Goal: Use online tool/utility: Utilize a website feature to perform a specific function

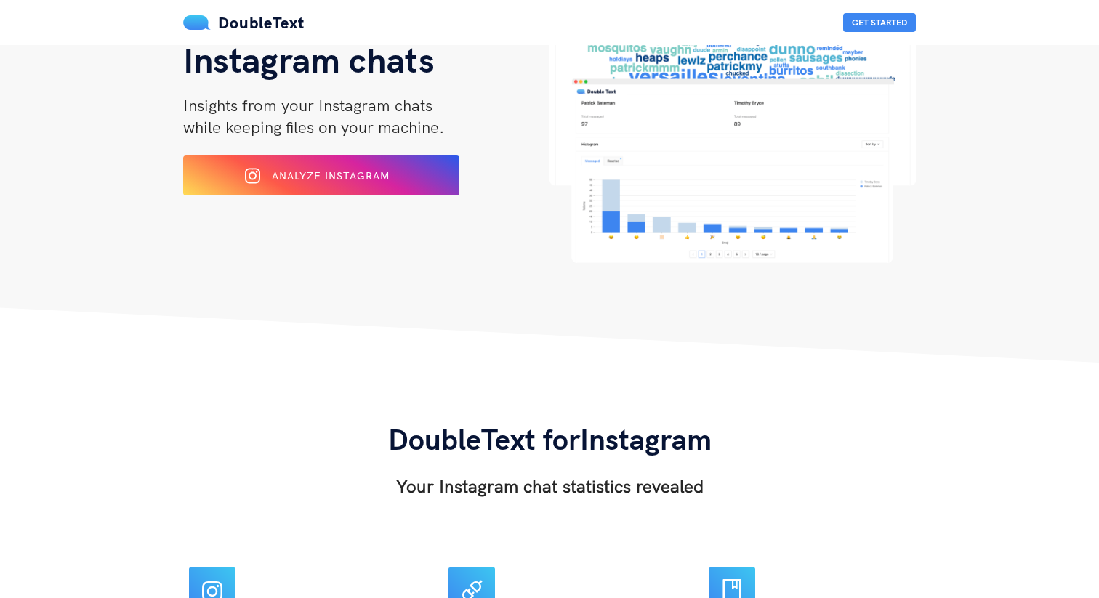
scroll to position [140, 0]
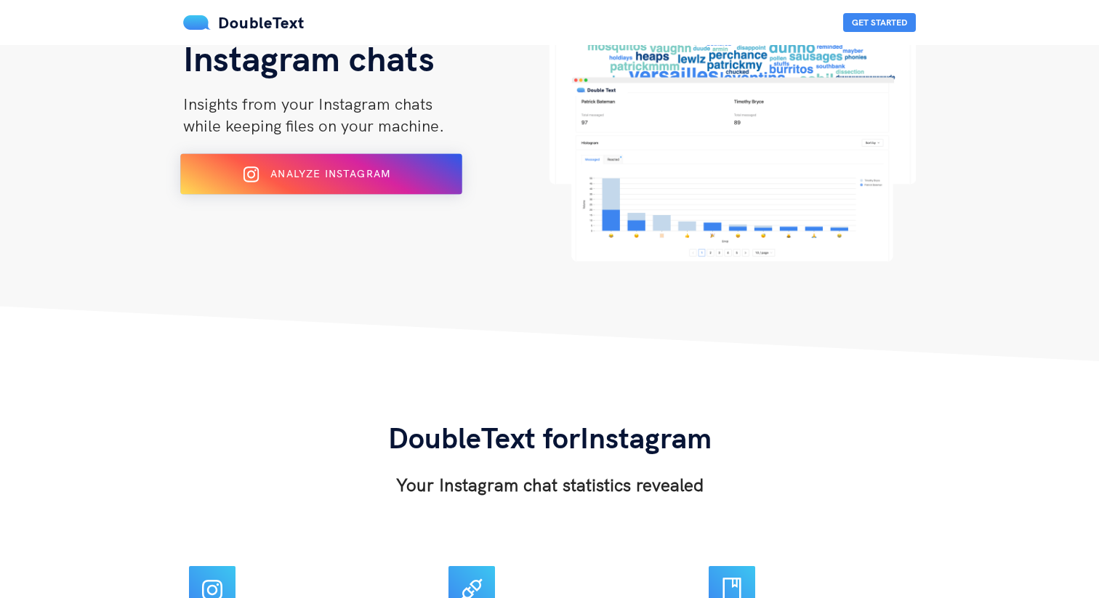
click at [372, 178] on span "Analyze Instagram" at bounding box center [330, 173] width 120 height 13
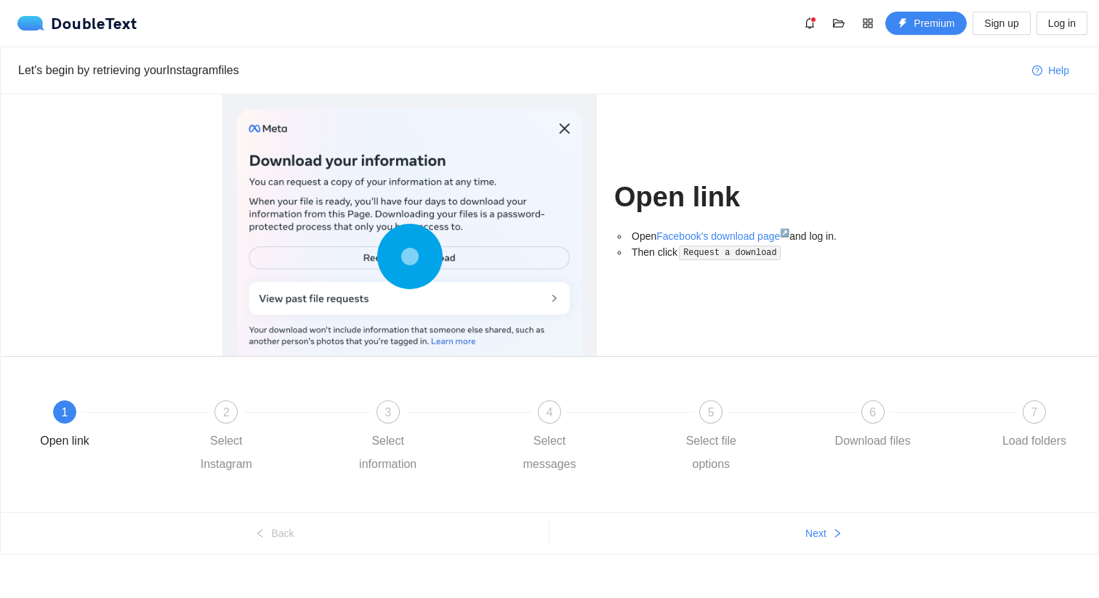
scroll to position [12, 0]
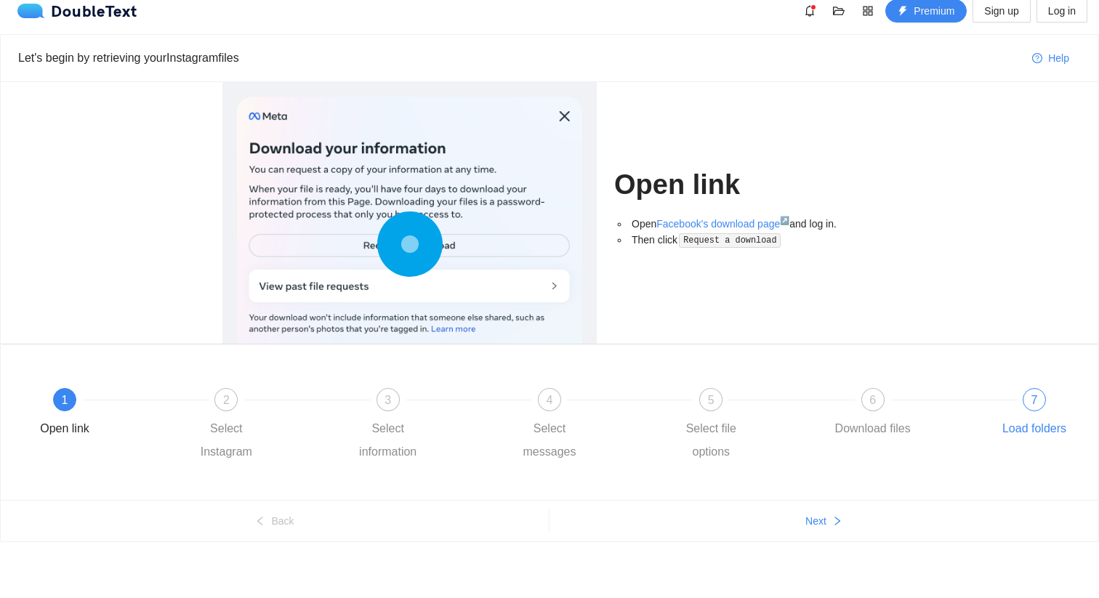
click at [1027, 429] on div "Load folders" at bounding box center [1035, 428] width 64 height 23
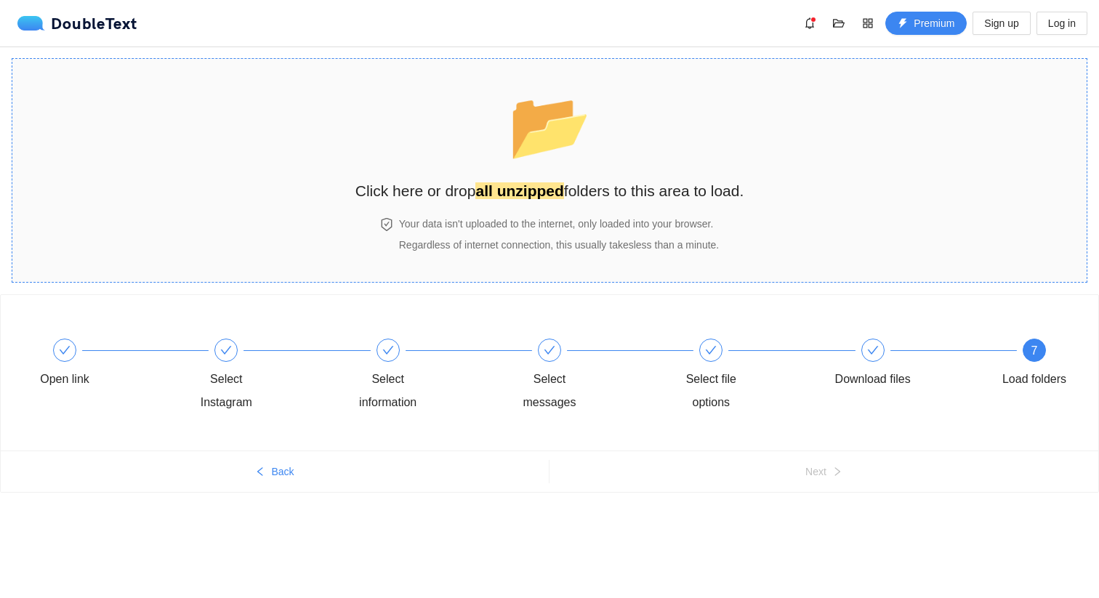
click at [500, 206] on div "📂 Click here or drop all unzipped folders to this area to load." at bounding box center [550, 141] width 389 height 137
click at [539, 194] on strong "all unzipped" at bounding box center [520, 191] width 88 height 17
click at [545, 183] on strong "all unzipped" at bounding box center [520, 191] width 88 height 17
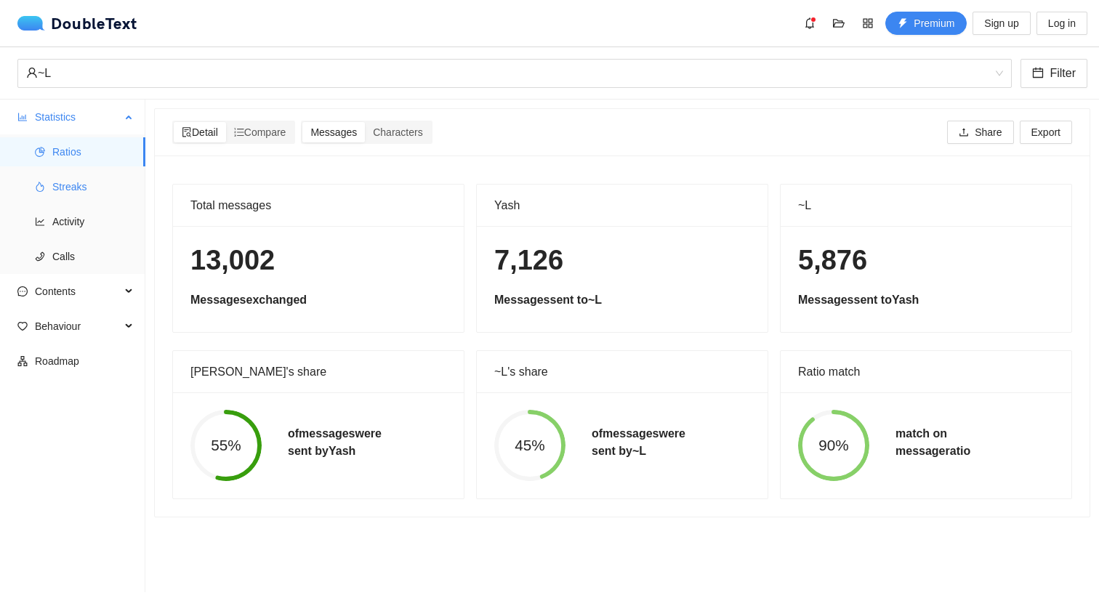
click at [84, 190] on span "Streaks" at bounding box center [92, 186] width 81 height 29
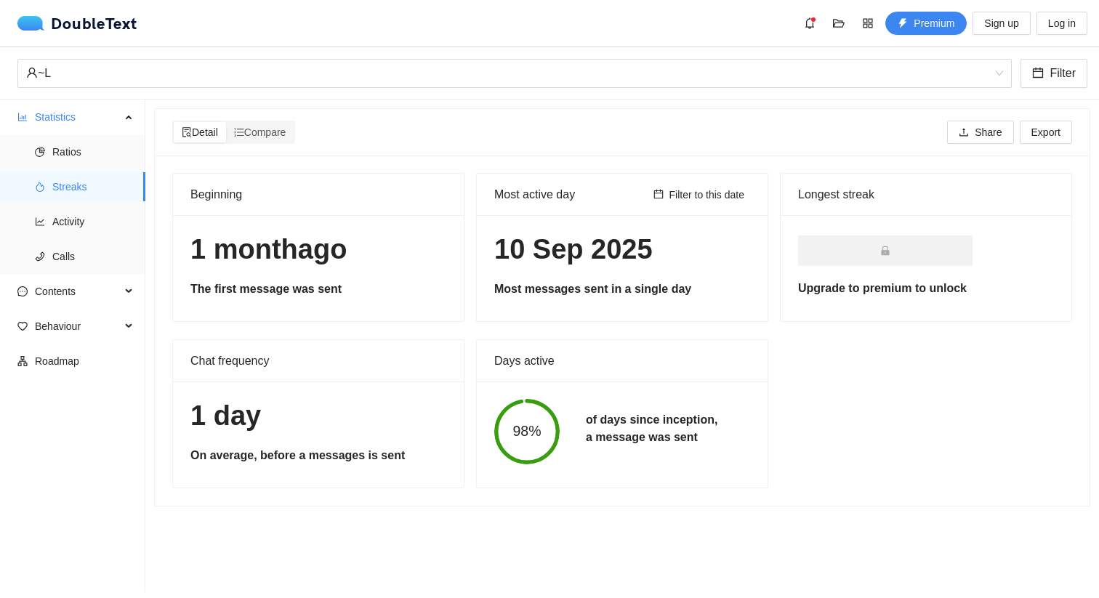
click at [683, 421] on h5 "of days since inception, a message was sent" at bounding box center [652, 429] width 132 height 35
click at [412, 336] on div "Beginning [DATE] The first message was sent Most active day Filter to this date…" at bounding box center [623, 331] width 912 height 316
click at [69, 220] on span "Activity" at bounding box center [92, 221] width 81 height 29
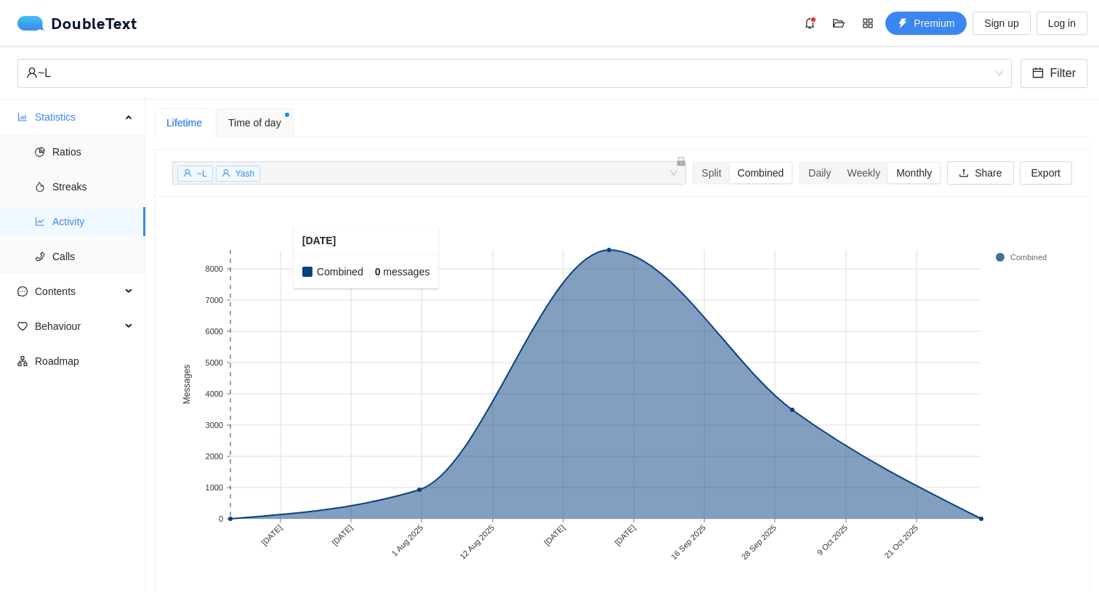
scroll to position [12, 0]
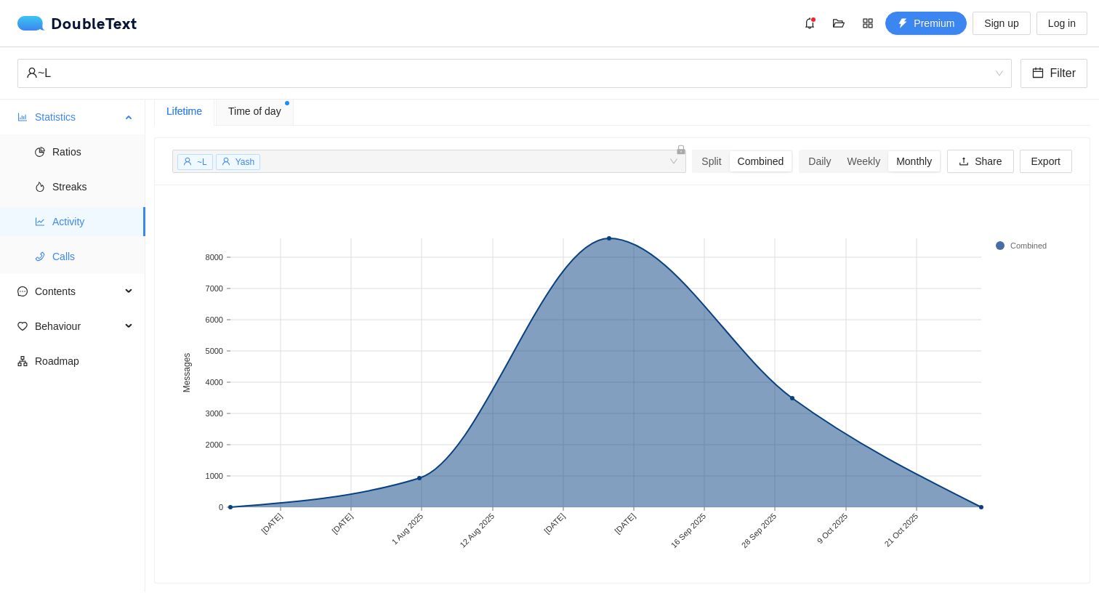
click at [101, 262] on span "Calls" at bounding box center [92, 256] width 81 height 29
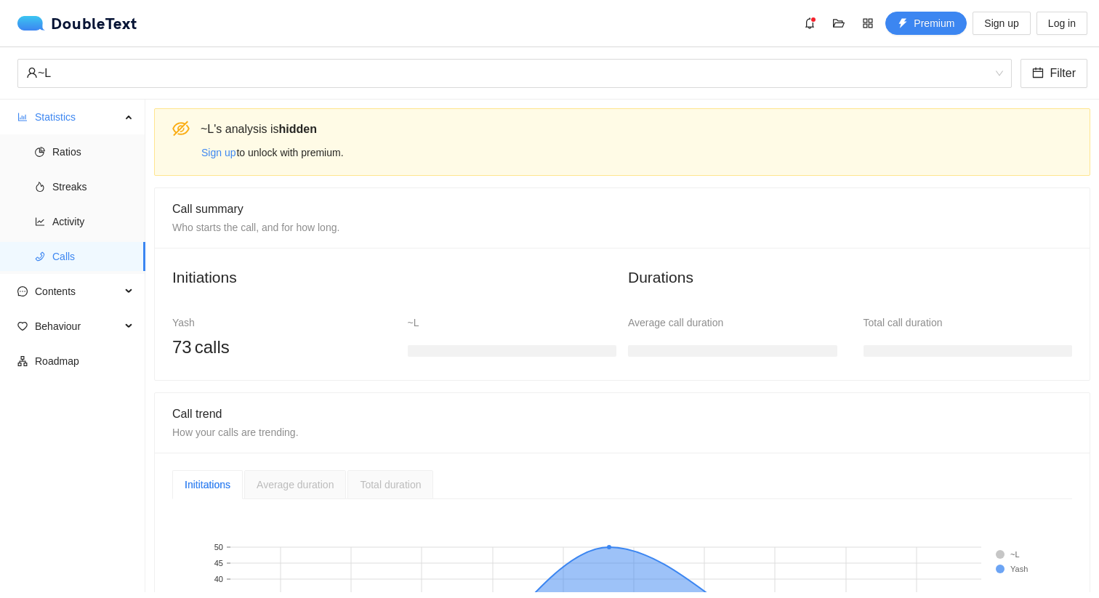
click at [413, 323] on div "~L" at bounding box center [512, 323] width 209 height 16
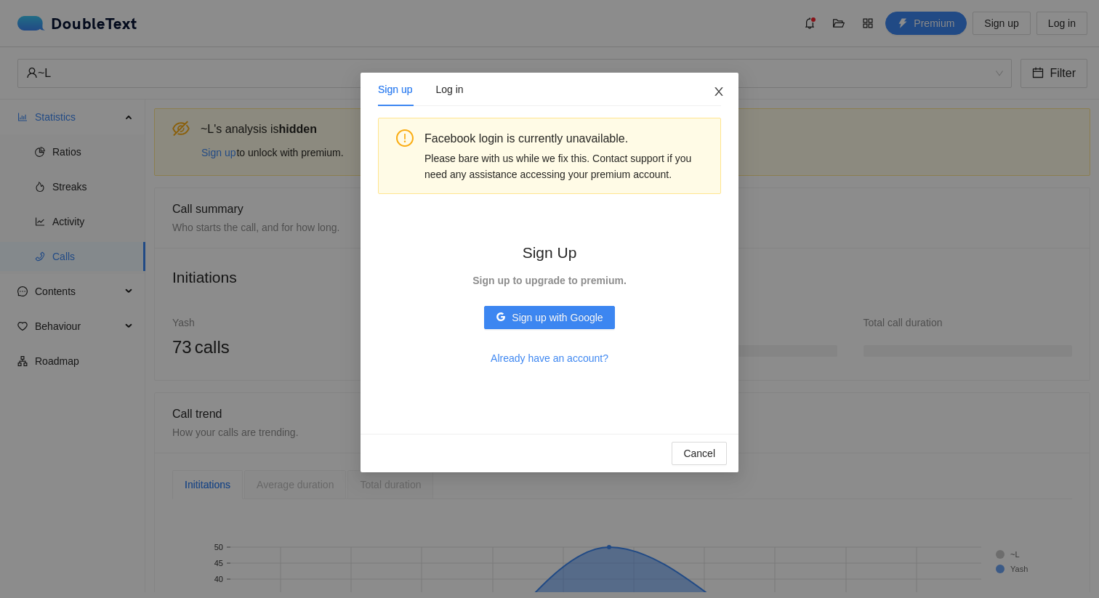
click at [715, 92] on icon "close" at bounding box center [719, 92] width 12 height 12
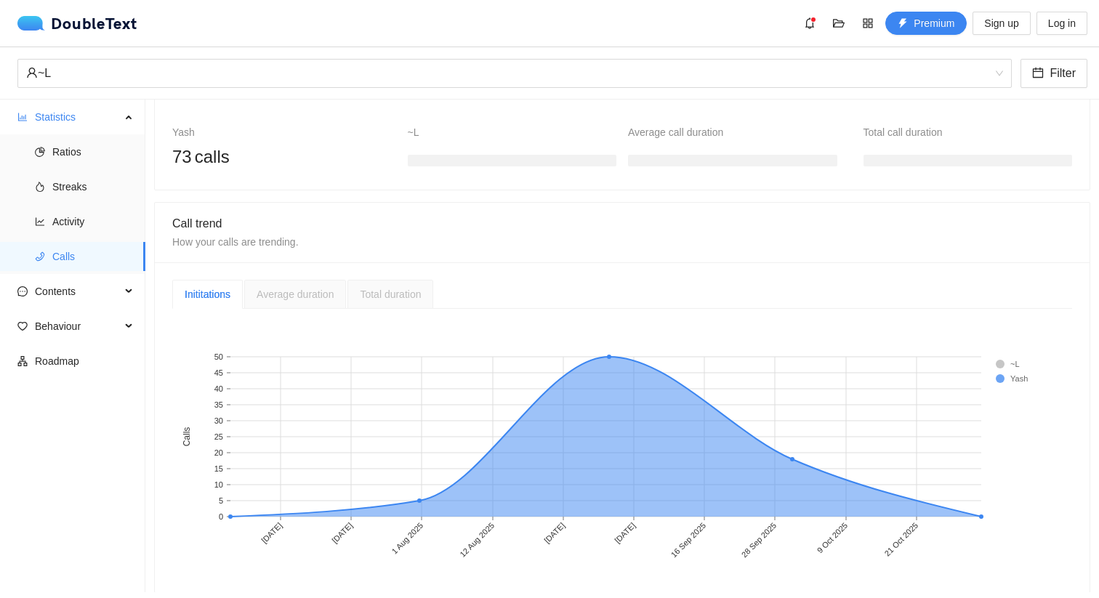
scroll to position [199, 0]
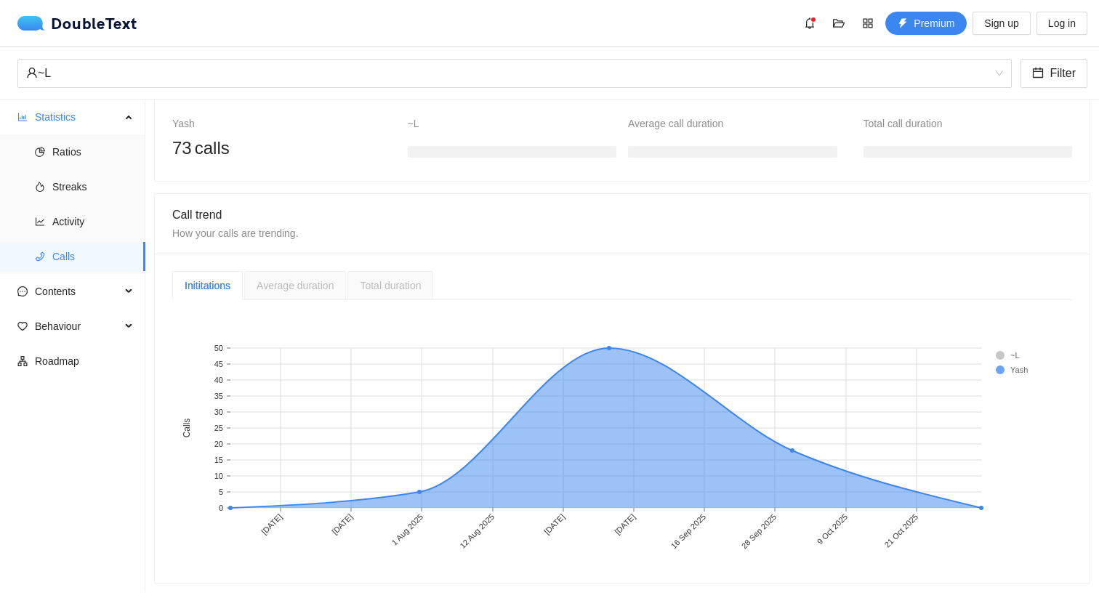
click at [276, 294] on div "Average duration" at bounding box center [295, 285] width 102 height 29
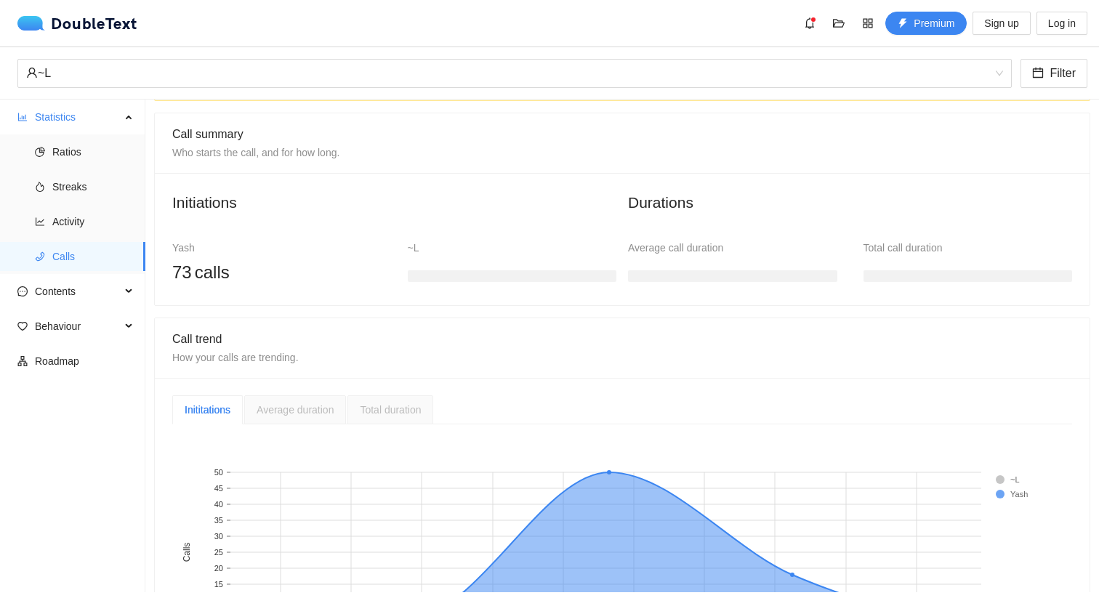
scroll to position [0, 0]
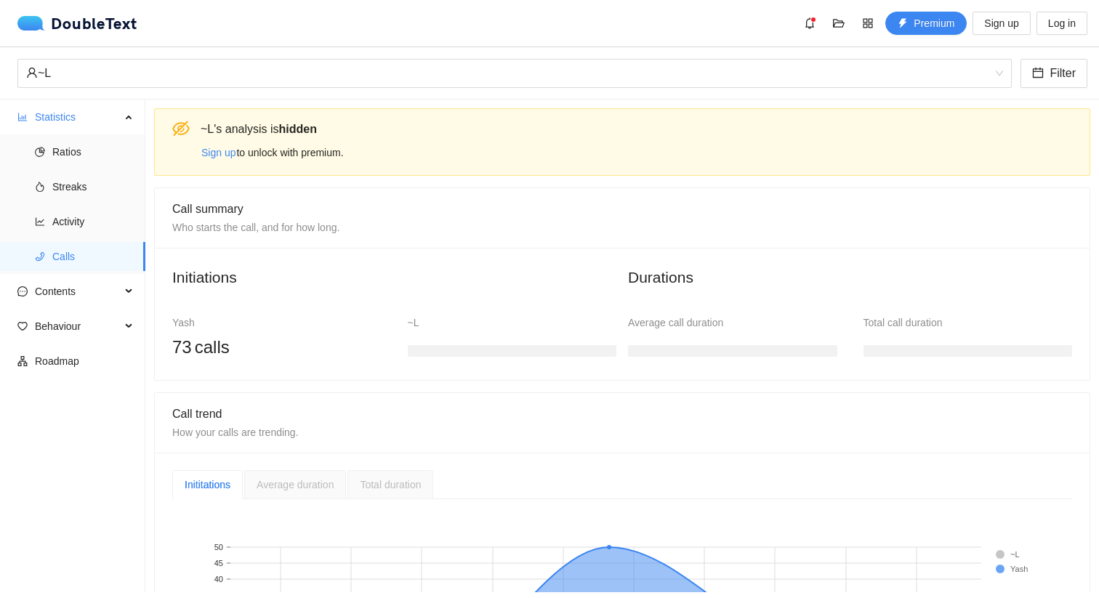
click at [404, 311] on div "Yash 73 calls ~L" at bounding box center [394, 333] width 470 height 60
click at [409, 317] on div "~L" at bounding box center [512, 323] width 209 height 16
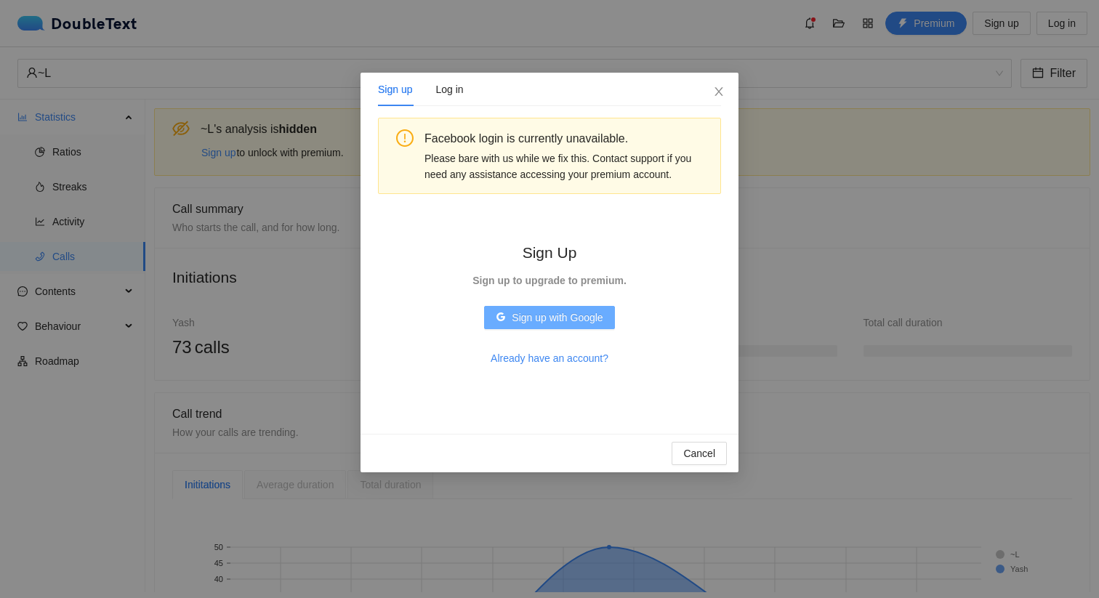
click at [528, 313] on span "Sign up with Google" at bounding box center [557, 318] width 91 height 16
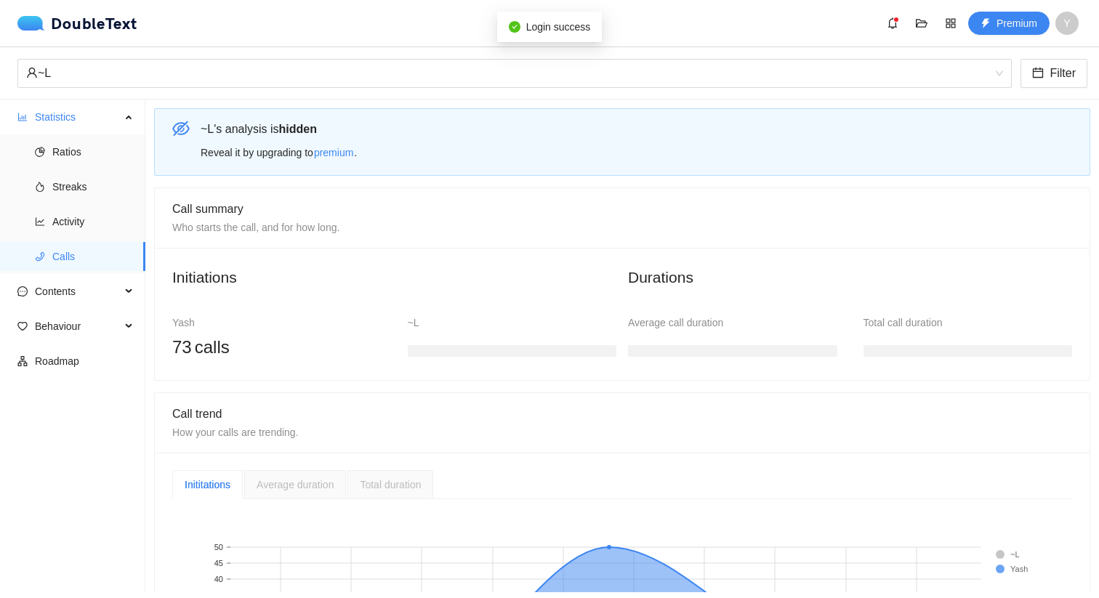
click at [408, 317] on div "~L" at bounding box center [512, 323] width 209 height 16
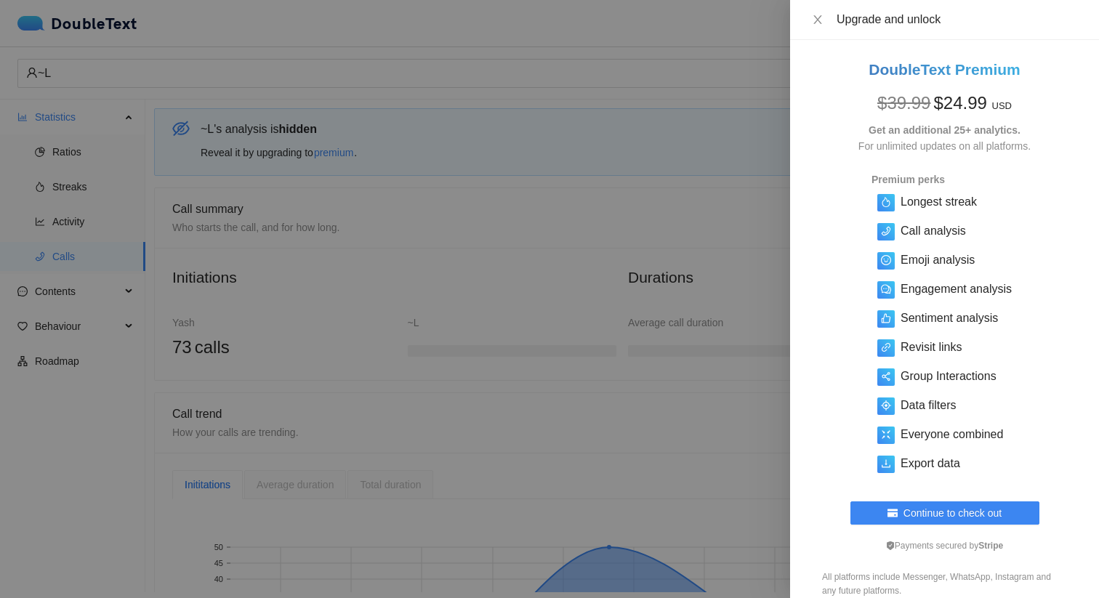
click at [801, 9] on div "Upgrade and unlock" at bounding box center [944, 20] width 309 height 40
click at [807, 9] on div "Upgrade and unlock" at bounding box center [944, 20] width 309 height 40
click at [818, 25] on icon "close" at bounding box center [818, 20] width 12 height 12
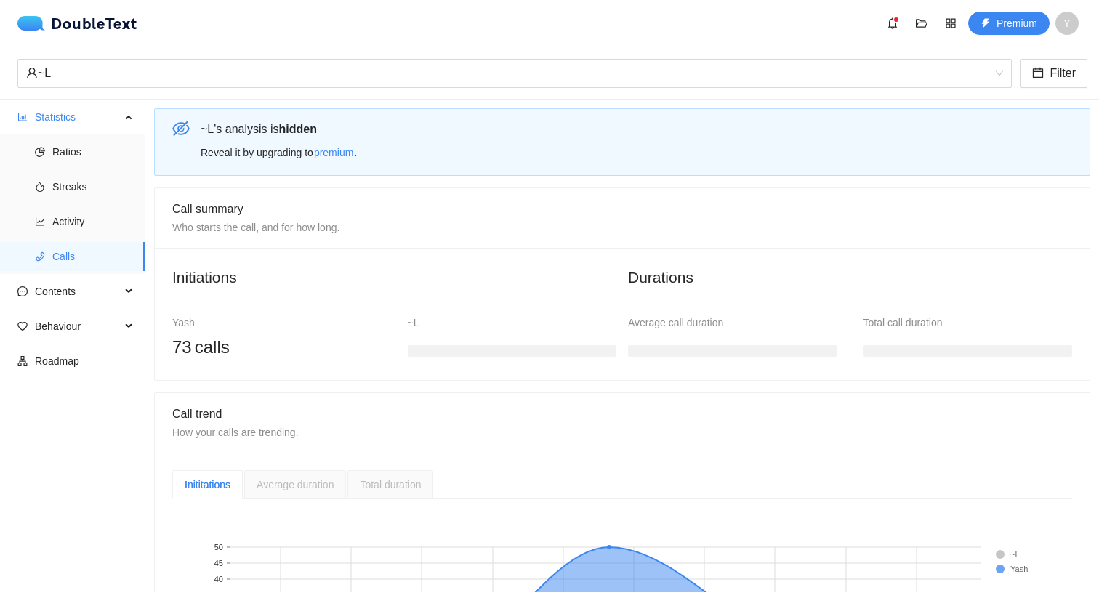
click at [87, 88] on div "~L Filter" at bounding box center [549, 73] width 1099 height 52
click at [93, 76] on div "~L" at bounding box center [508, 74] width 964 height 28
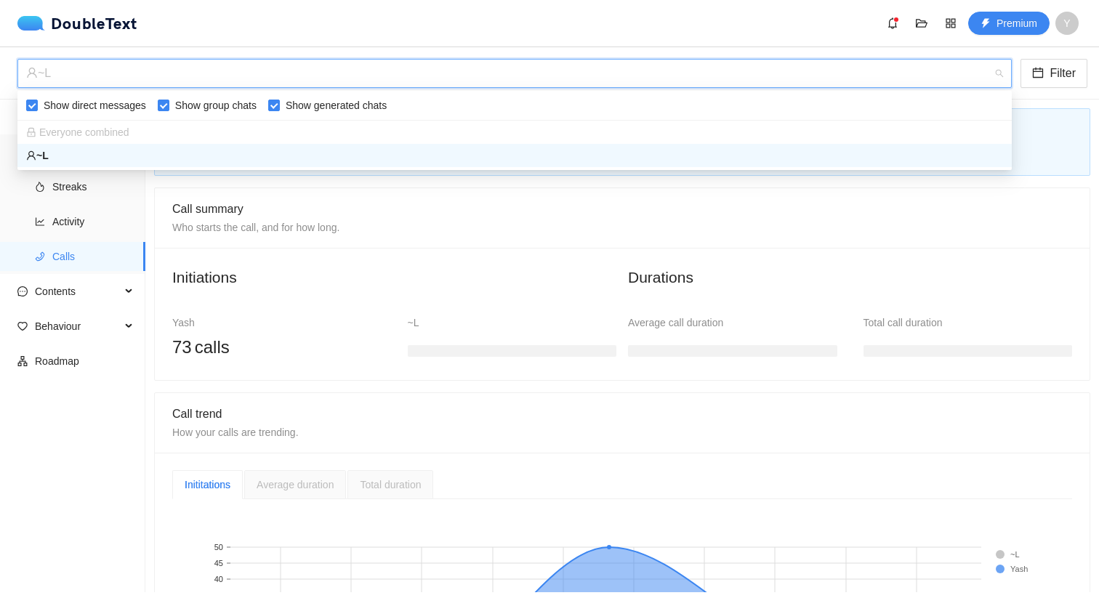
click at [270, 279] on h2 "Initiations" at bounding box center [394, 277] width 444 height 24
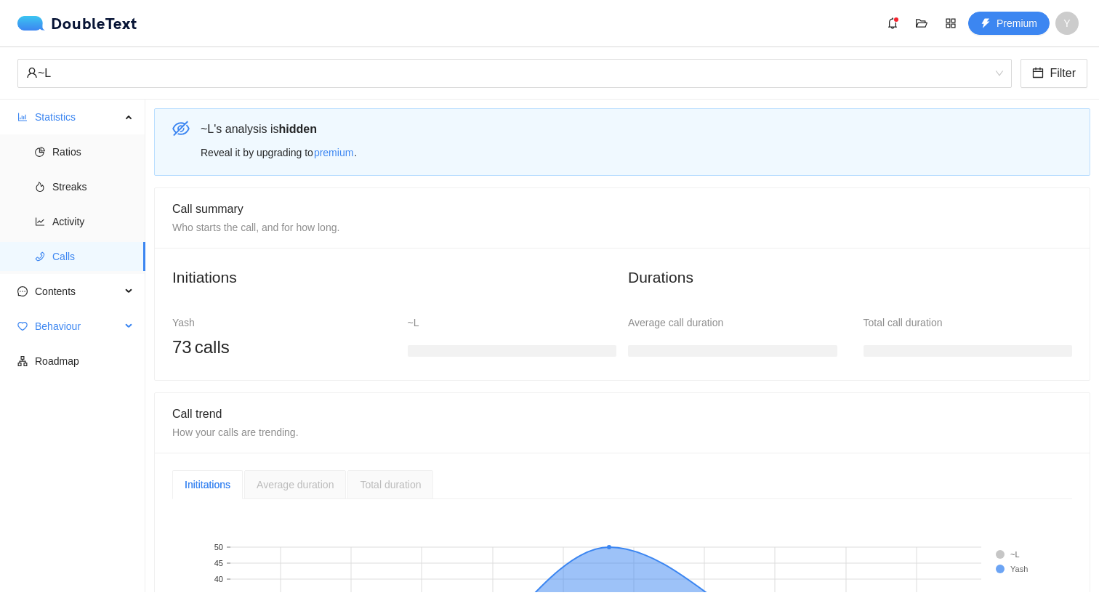
click at [89, 327] on span "Behaviour" at bounding box center [78, 326] width 86 height 29
click at [108, 361] on span "Engagement" at bounding box center [92, 361] width 81 height 29
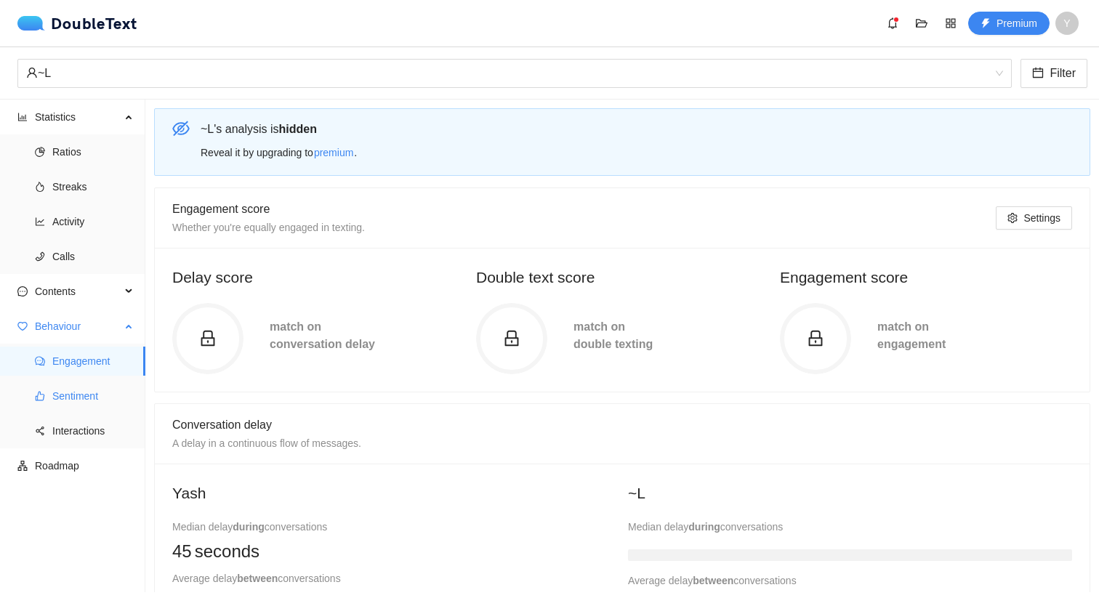
click at [115, 393] on span "Sentiment" at bounding box center [92, 396] width 81 height 29
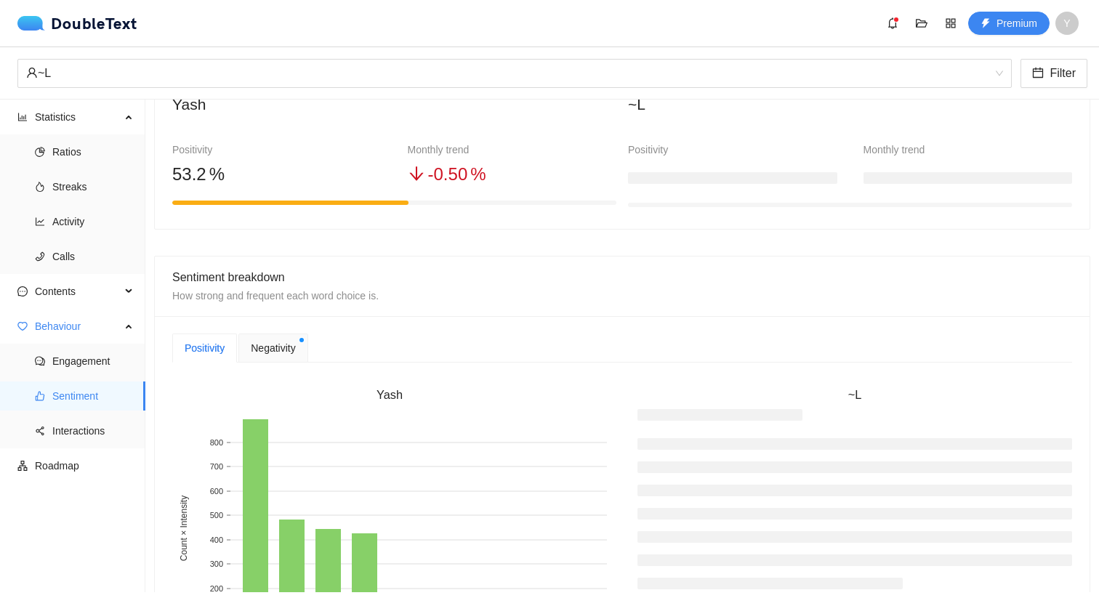
scroll to position [143, 0]
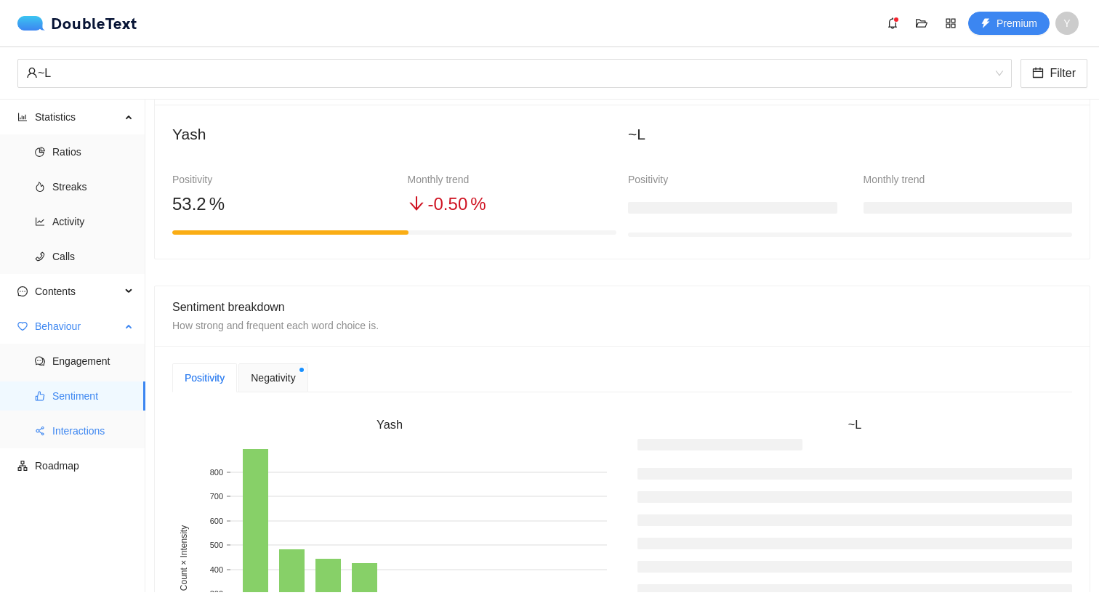
click at [102, 445] on span "Interactions" at bounding box center [92, 431] width 81 height 29
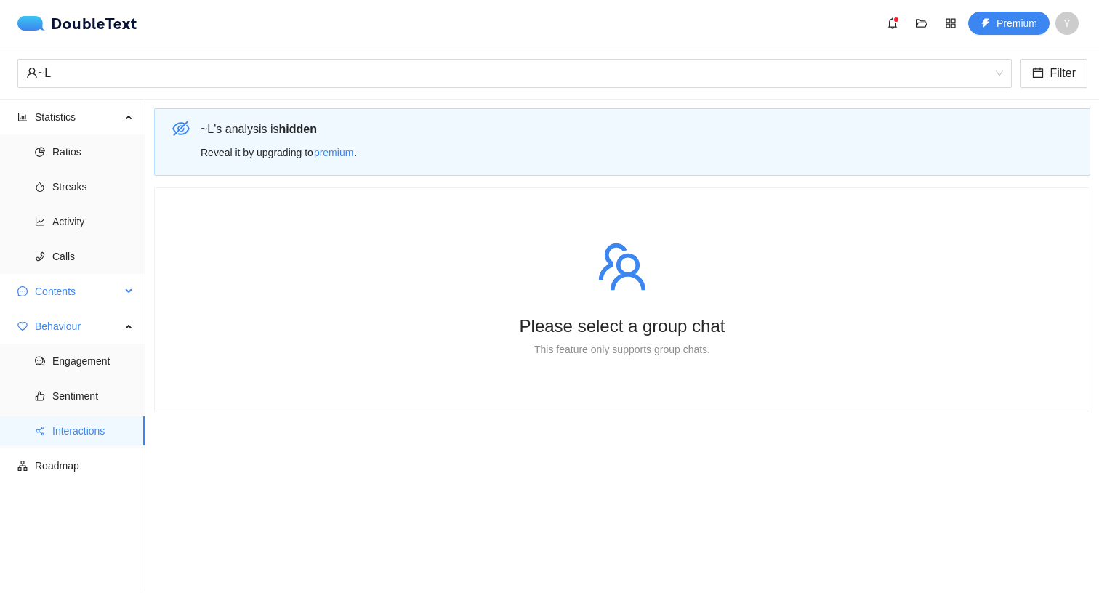
click at [121, 287] on div "Contents" at bounding box center [72, 291] width 145 height 29
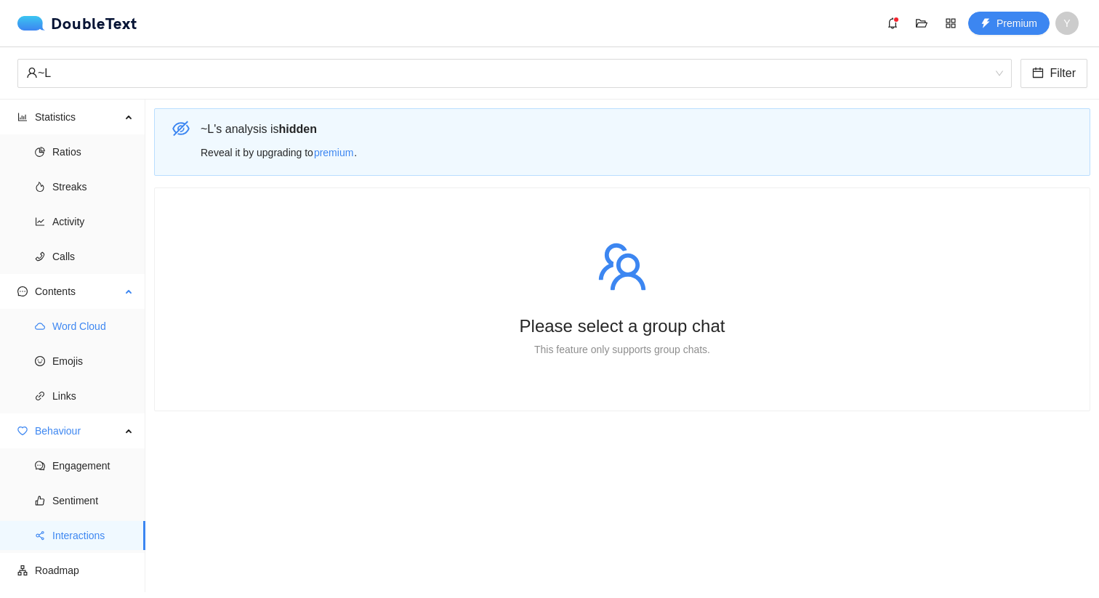
click at [93, 324] on span "Word Cloud" at bounding box center [92, 326] width 81 height 29
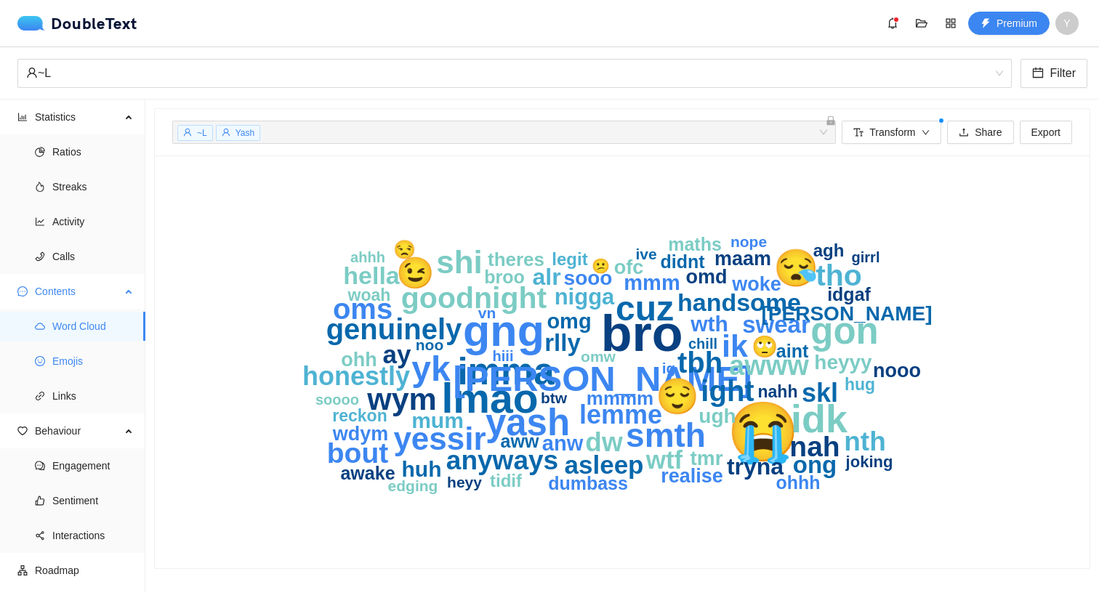
click at [91, 353] on span "Emojis" at bounding box center [92, 361] width 81 height 29
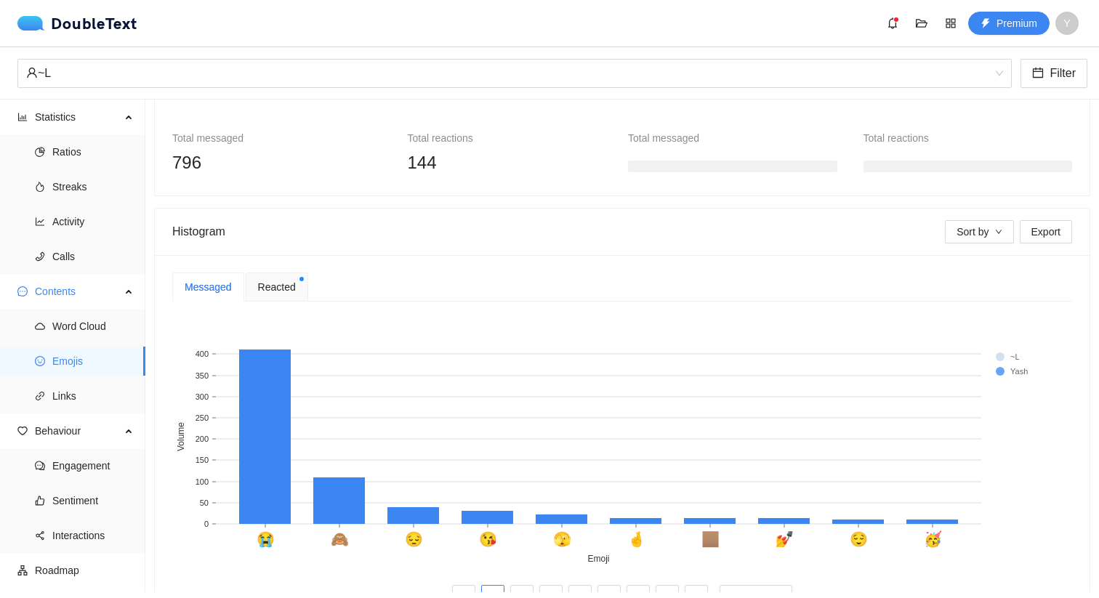
scroll to position [209, 0]
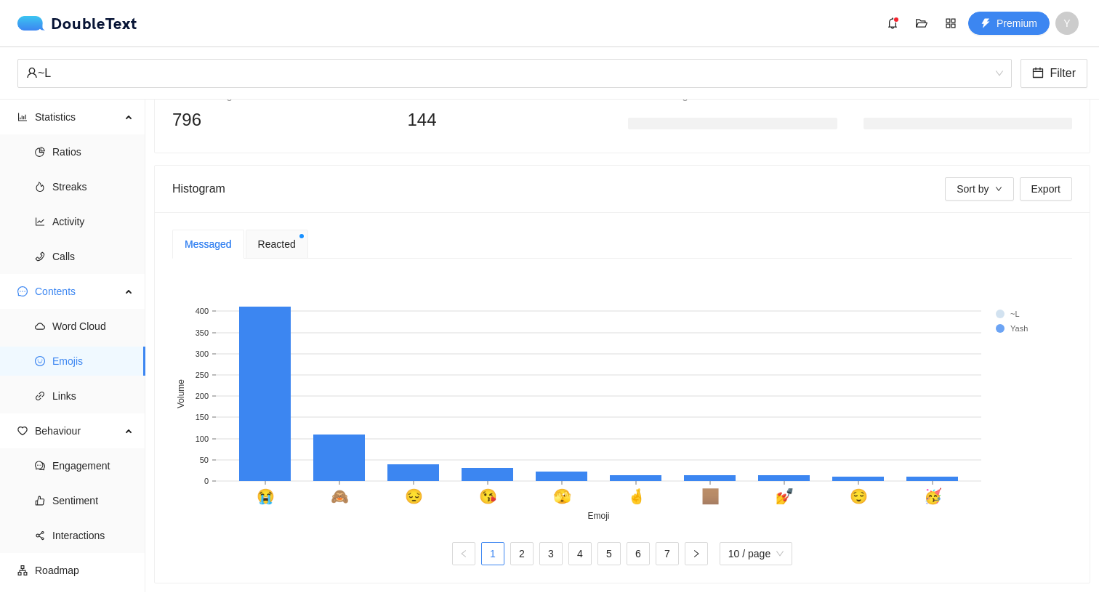
click at [254, 247] on div "Reacted" at bounding box center [277, 244] width 63 height 29
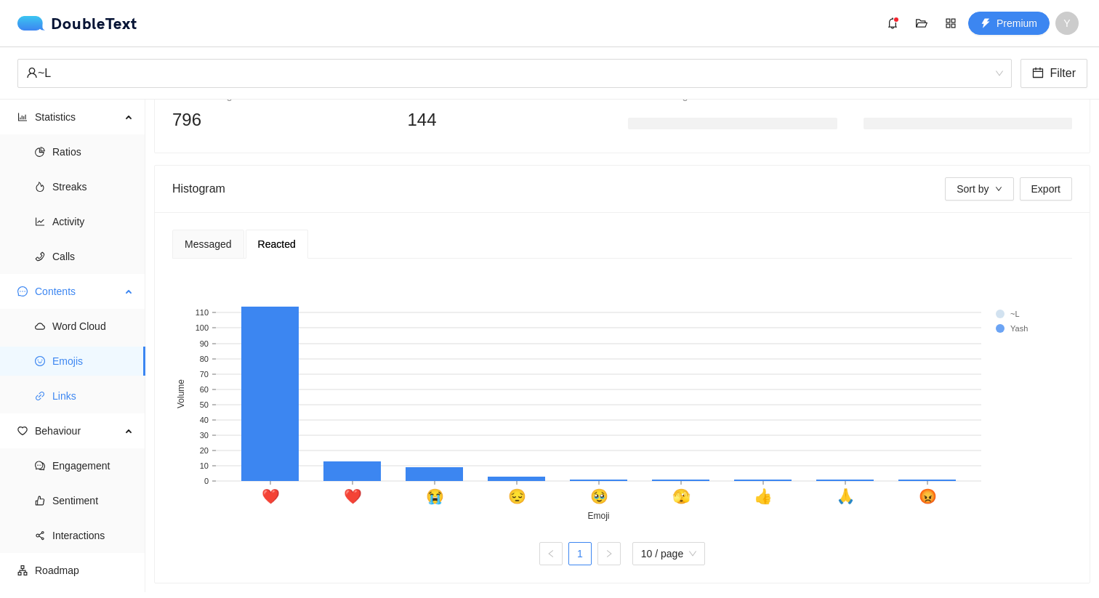
click at [111, 390] on span "Links" at bounding box center [92, 396] width 81 height 29
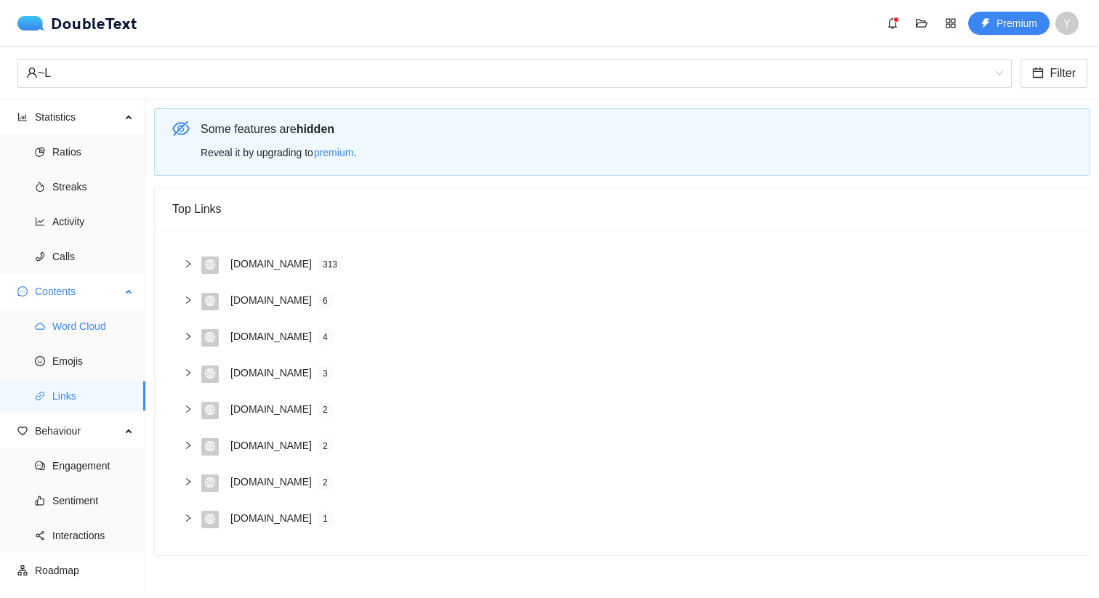
click at [77, 328] on span "Word Cloud" at bounding box center [92, 326] width 81 height 29
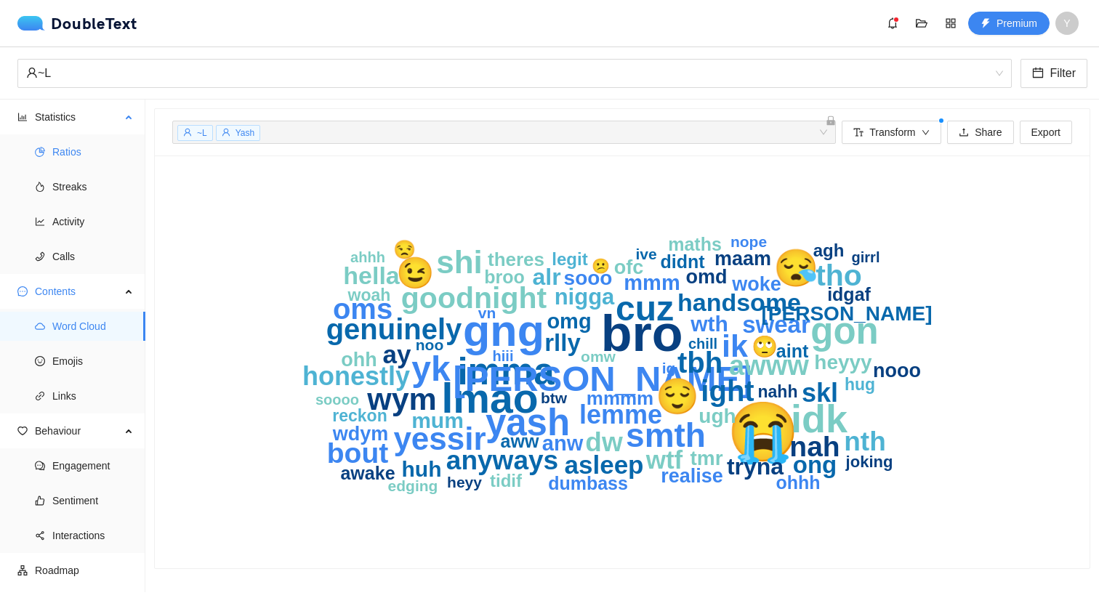
click at [60, 141] on span "Ratios" at bounding box center [92, 151] width 81 height 29
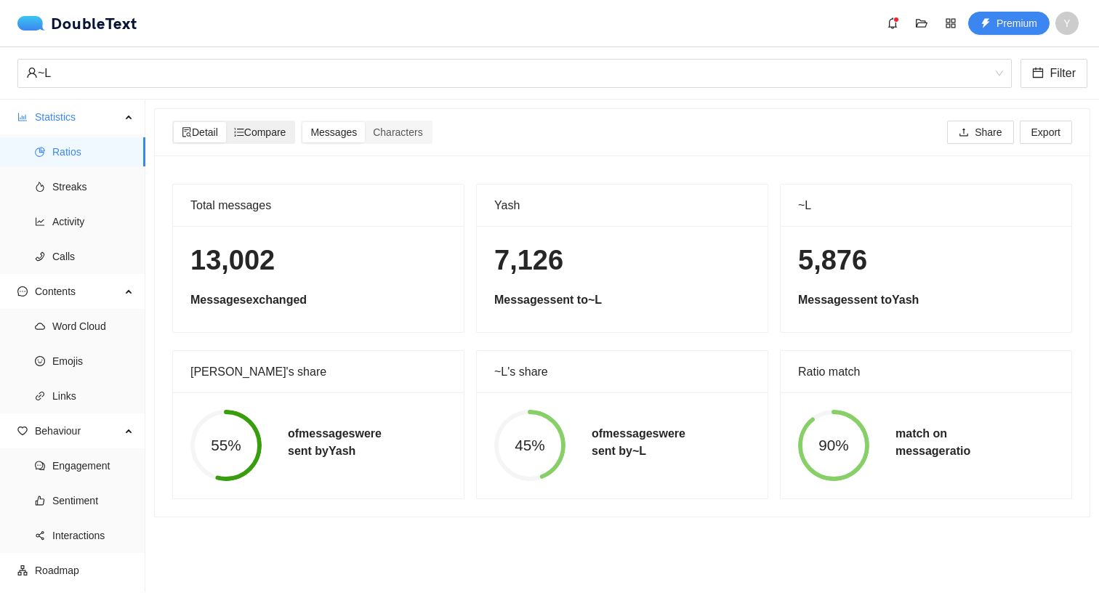
click at [287, 140] on div "Compare" at bounding box center [260, 132] width 68 height 20
click at [226, 122] on input "Compare" at bounding box center [226, 122] width 0 height 0
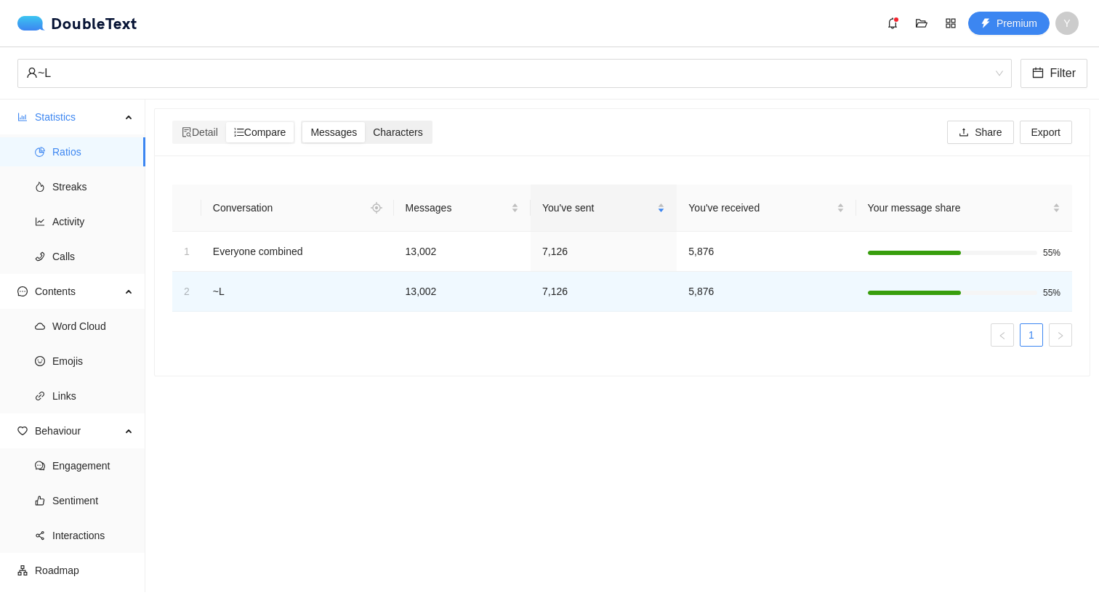
click at [406, 127] on span "Characters" at bounding box center [397, 133] width 49 height 12
click at [365, 122] on input "Characters" at bounding box center [365, 122] width 0 height 0
click at [224, 137] on div "Detail" at bounding box center [200, 132] width 52 height 20
click at [174, 122] on input "Detail" at bounding box center [174, 122] width 0 height 0
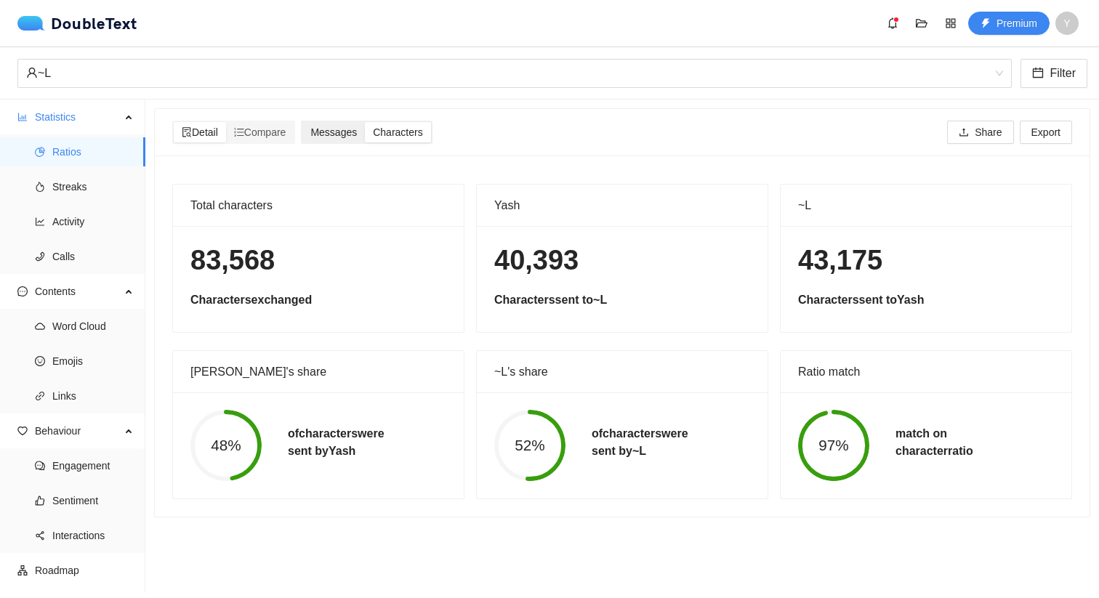
click at [349, 141] on div "Messages" at bounding box center [333, 132] width 63 height 20
click at [302, 122] on input "Messages" at bounding box center [302, 122] width 0 height 0
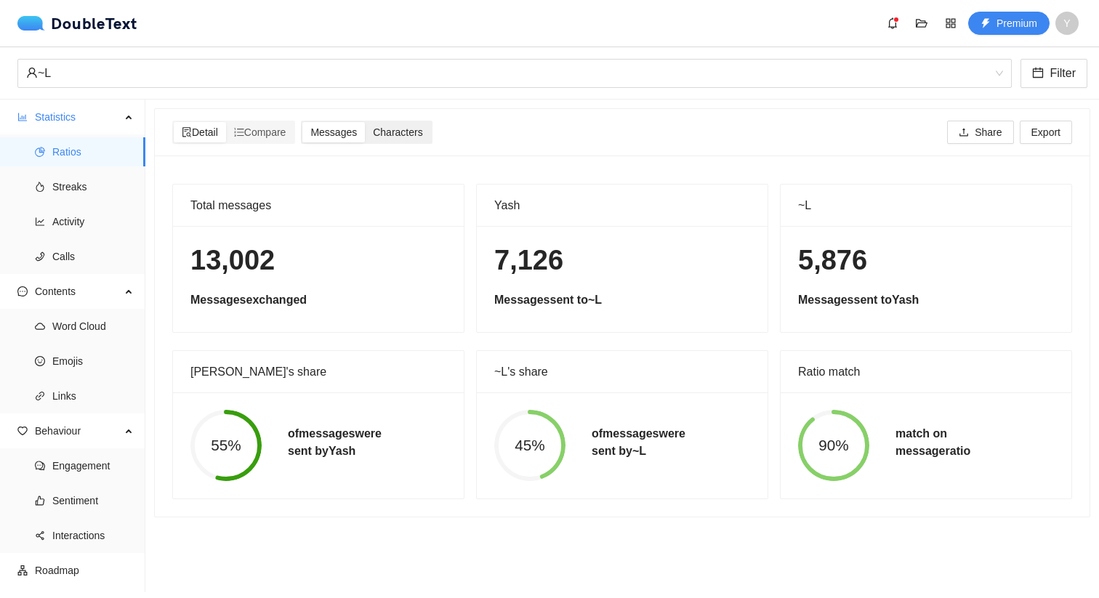
click at [393, 130] on span "Characters" at bounding box center [397, 133] width 49 height 12
click at [365, 122] on input "Characters" at bounding box center [365, 122] width 0 height 0
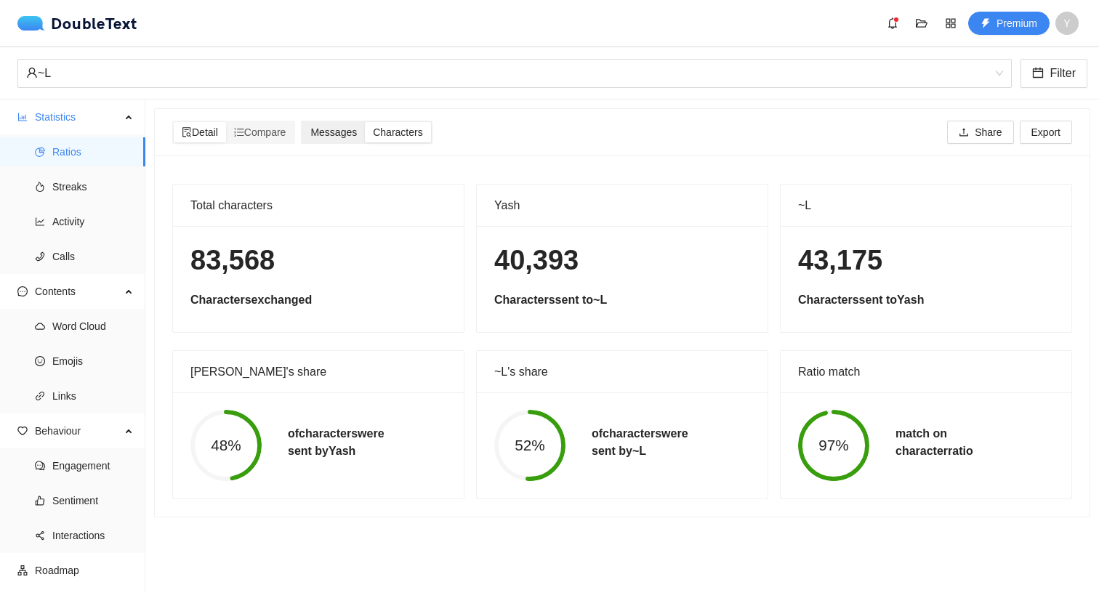
click at [357, 129] on span "Messages" at bounding box center [333, 133] width 47 height 12
click at [302, 122] on input "Messages" at bounding box center [302, 122] width 0 height 0
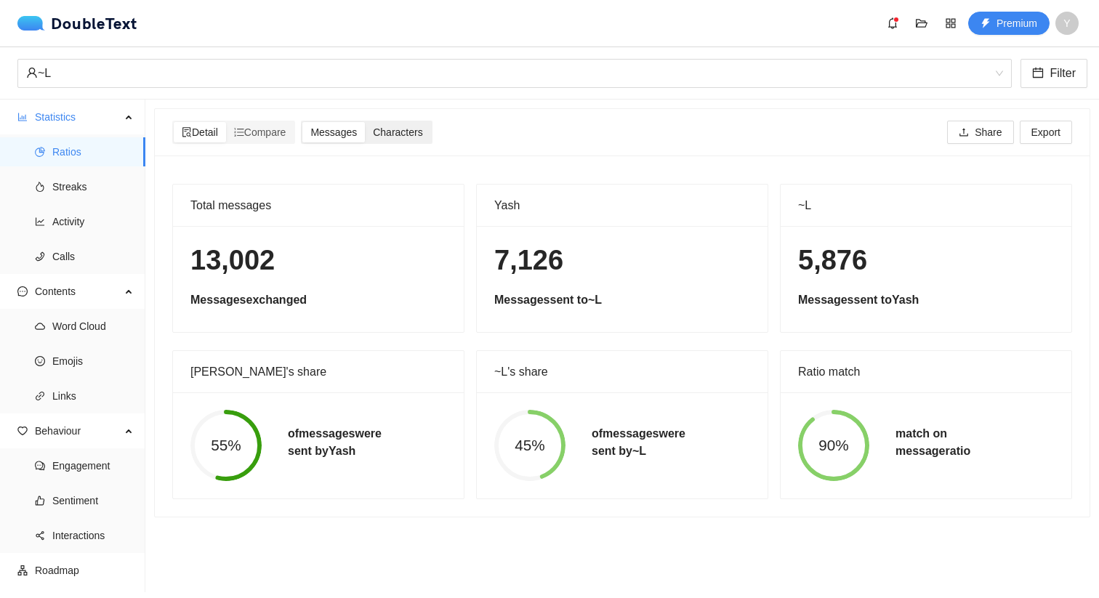
click at [409, 125] on div "Characters" at bounding box center [397, 132] width 65 height 20
click at [365, 122] on input "Characters" at bounding box center [365, 122] width 0 height 0
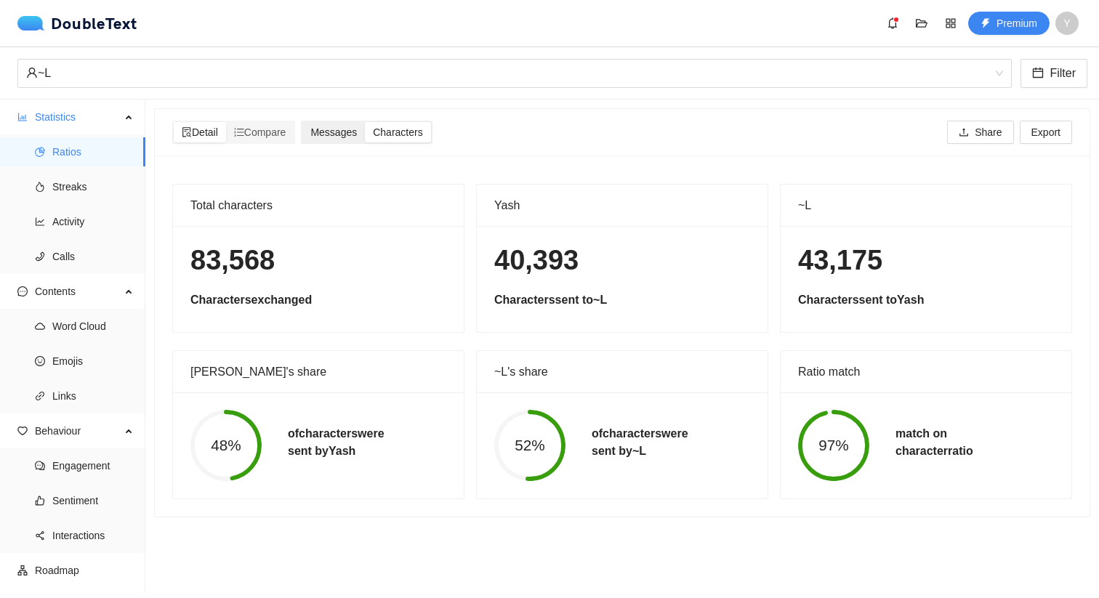
click at [346, 136] on span "Messages" at bounding box center [333, 133] width 47 height 12
click at [302, 122] on input "Messages" at bounding box center [302, 122] width 0 height 0
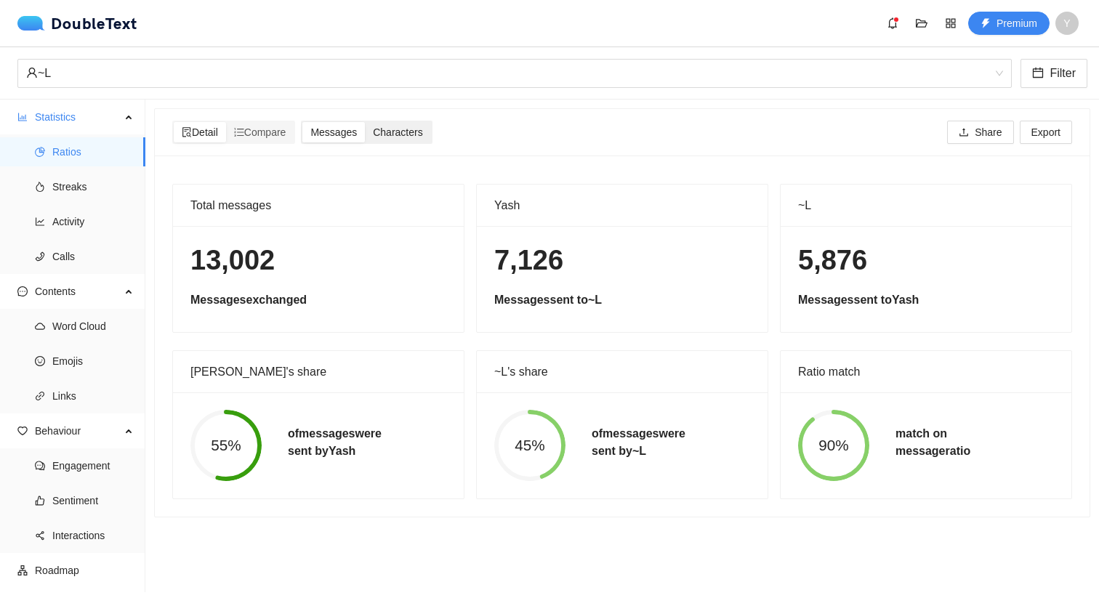
click at [422, 130] on span "Characters" at bounding box center [397, 133] width 49 height 12
click at [365, 122] on input "Characters" at bounding box center [365, 122] width 0 height 0
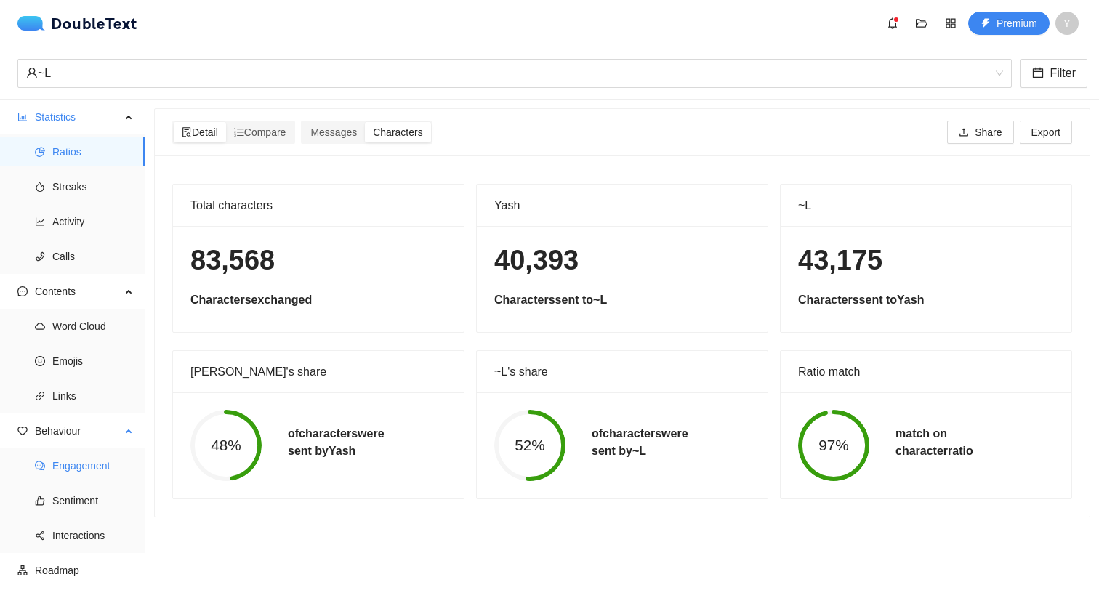
click at [100, 471] on span "Engagement" at bounding box center [92, 466] width 81 height 29
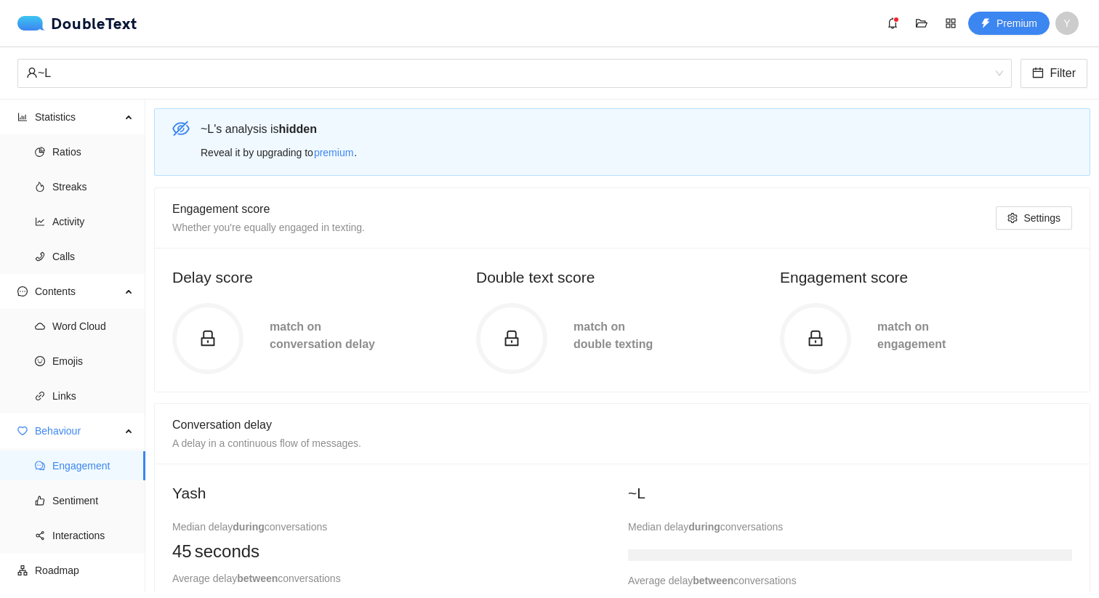
click at [259, 321] on div "match on conversation delay" at bounding box center [323, 338] width 132 height 41
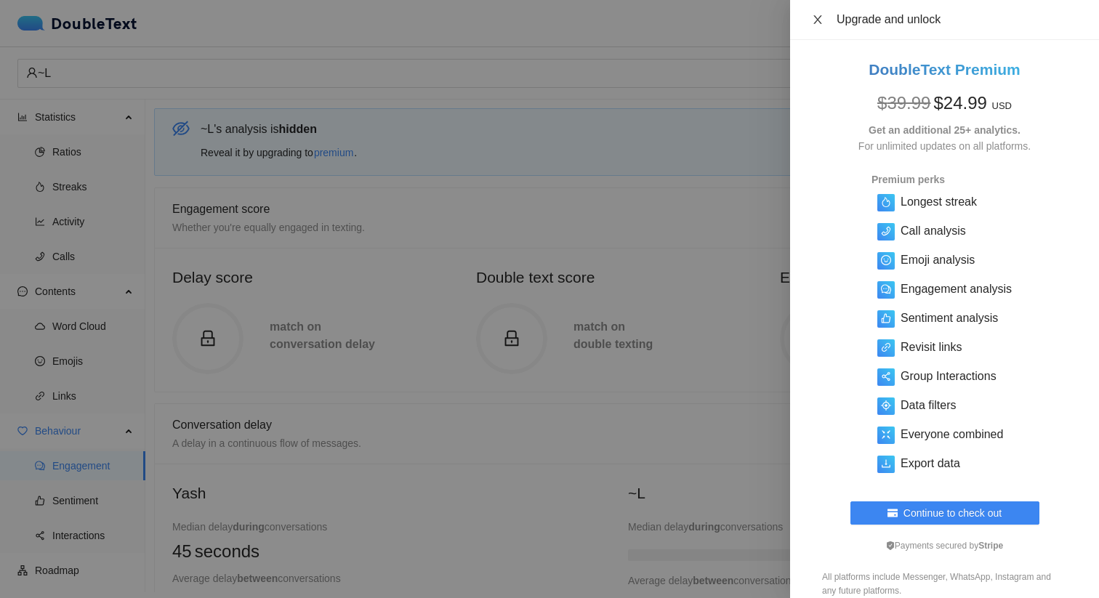
click at [822, 20] on icon "close" at bounding box center [818, 20] width 12 height 12
